Goal: Task Accomplishment & Management: Manage account settings

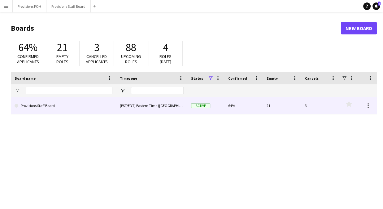
click at [43, 104] on link "Provisions Staff Board" at bounding box center [64, 105] width 98 height 17
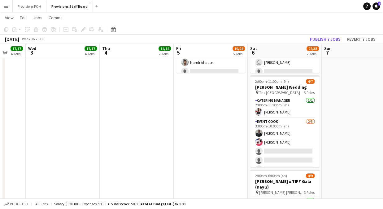
scroll to position [0, 196]
drag, startPoint x: 351, startPoint y: 140, endPoint x: 338, endPoint y: 140, distance: 13.0
click at [338, 140] on app-date-cell at bounding box center [359, 190] width 74 height 543
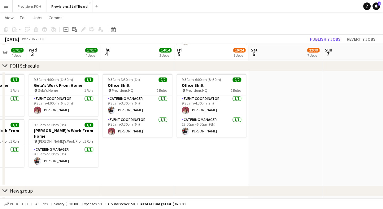
scroll to position [699, 0]
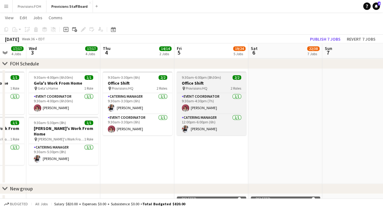
click at [219, 81] on h3 "Office Shift" at bounding box center [211, 83] width 69 height 6
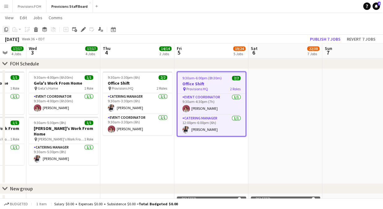
click at [5, 31] on icon at bounding box center [6, 29] width 4 height 4
click at [278, 101] on app-date-cell at bounding box center [285, 126] width 74 height 115
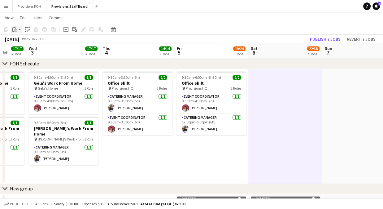
click at [16, 28] on icon "Paste" at bounding box center [14, 29] width 5 height 5
click at [24, 52] on link "Paste with crew Ctrl+Shift+V" at bounding box center [45, 52] width 58 height 6
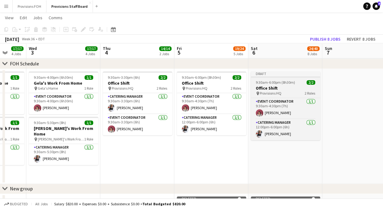
click at [291, 89] on h3 "Office Shift" at bounding box center [285, 88] width 69 height 6
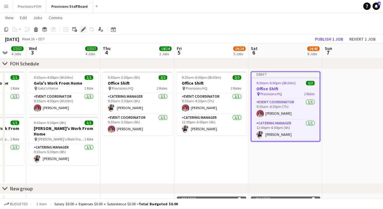
click at [80, 29] on div "Edit" at bounding box center [83, 29] width 7 height 7
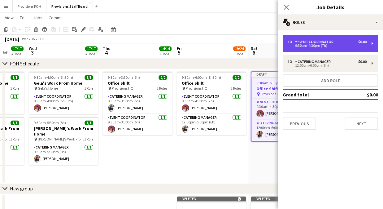
click at [308, 43] on div "Event Coordinator" at bounding box center [315, 42] width 41 height 4
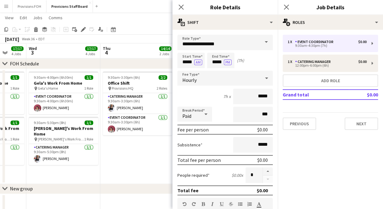
click at [263, 41] on span at bounding box center [266, 42] width 13 height 15
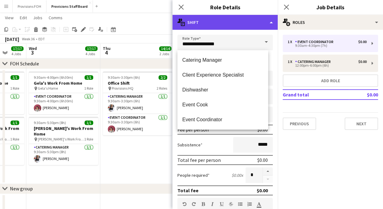
click at [270, 23] on div "multiple-actions-text Shift" at bounding box center [224, 22] width 105 height 15
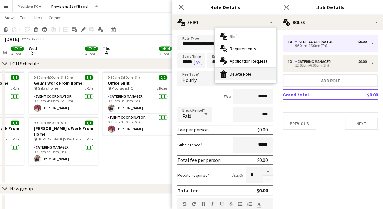
click at [240, 74] on div "bin-2 Delete Role" at bounding box center [245, 74] width 61 height 12
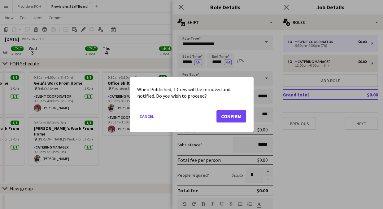
scroll to position [0, 0]
click at [232, 117] on button "Confirm" at bounding box center [231, 116] width 30 height 12
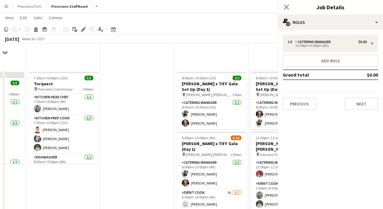
scroll to position [699, 0]
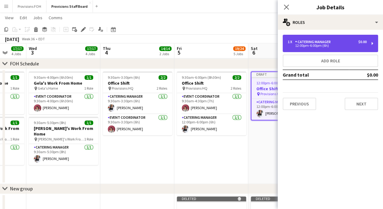
click at [315, 43] on div "Catering Manager" at bounding box center [314, 42] width 38 height 4
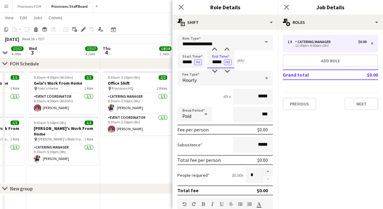
click at [214, 63] on input "*****" at bounding box center [220, 60] width 27 height 15
type input "****"
click at [265, 56] on div "Start Time ***** PM End Time **** PM (2h)" at bounding box center [224, 60] width 95 height 15
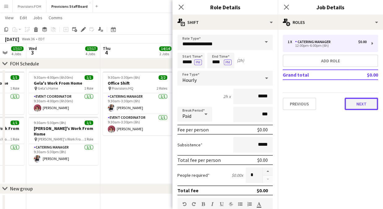
click at [368, 106] on button "Next" at bounding box center [360, 103] width 33 height 12
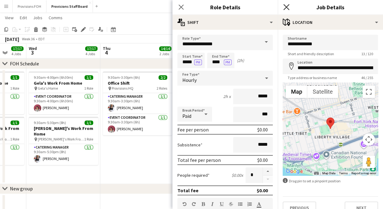
click at [287, 7] on icon "Close pop-in" at bounding box center [286, 7] width 6 height 6
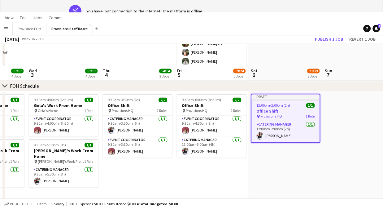
click at [283, 103] on span "12:00pm-2:00pm (2h)" at bounding box center [273, 105] width 34 height 5
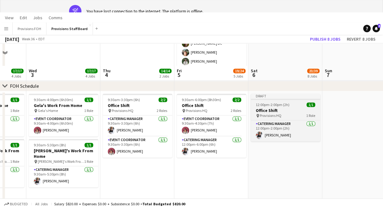
click at [283, 102] on span "12:00pm-2:00pm (2h)" at bounding box center [273, 104] width 34 height 5
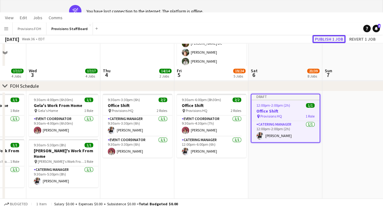
click at [326, 38] on button "Publish 1 job" at bounding box center [328, 39] width 33 height 8
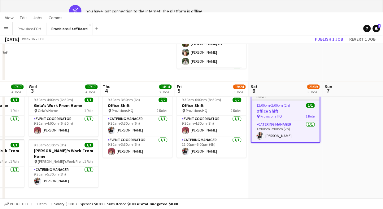
click at [286, 19] on app-page-menu "View Day view expanded Day view collapsed Month view Date picker Jump to [DATE]…" at bounding box center [191, 18] width 383 height 12
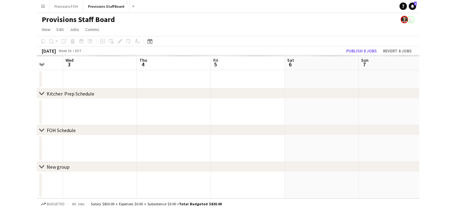
scroll to position [15, 0]
